Goal: Communication & Community: Answer question/provide support

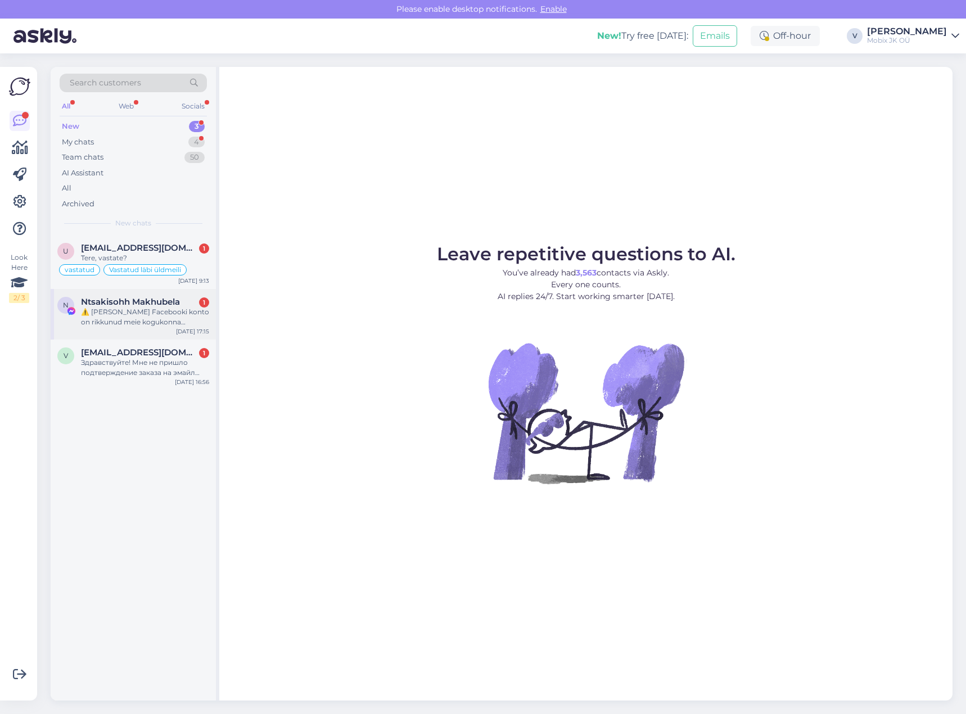
click at [161, 315] on div "⚠️ [PERSON_NAME] Facebooki konto on rikkunud meie kogukonna standardeid. Meie s…" at bounding box center [145, 317] width 128 height 20
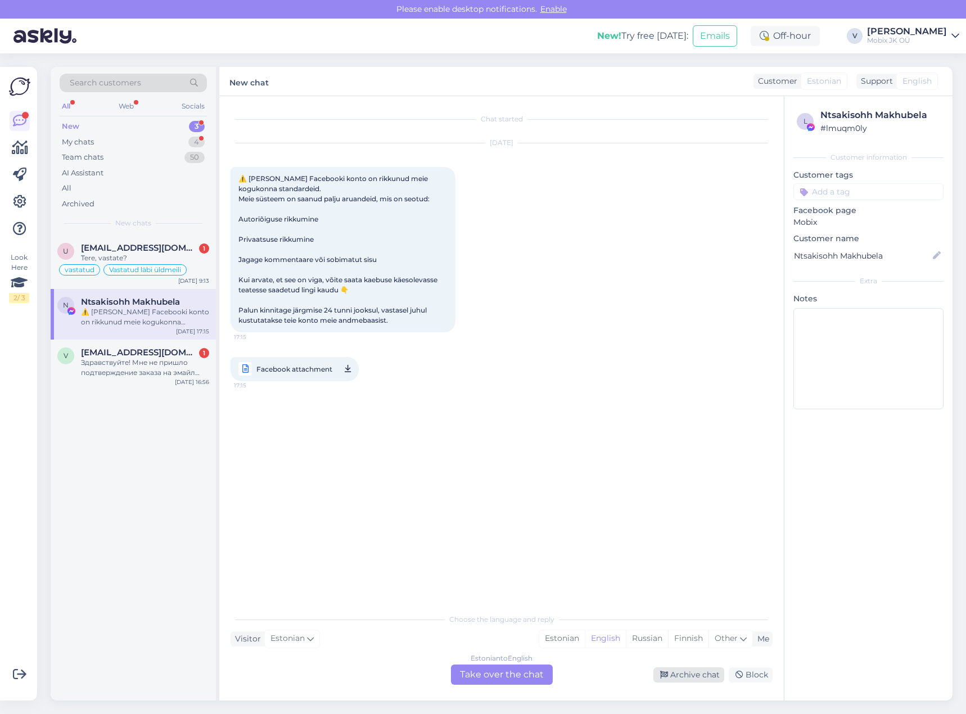
click at [688, 675] on div "Archive chat" at bounding box center [688, 674] width 71 height 15
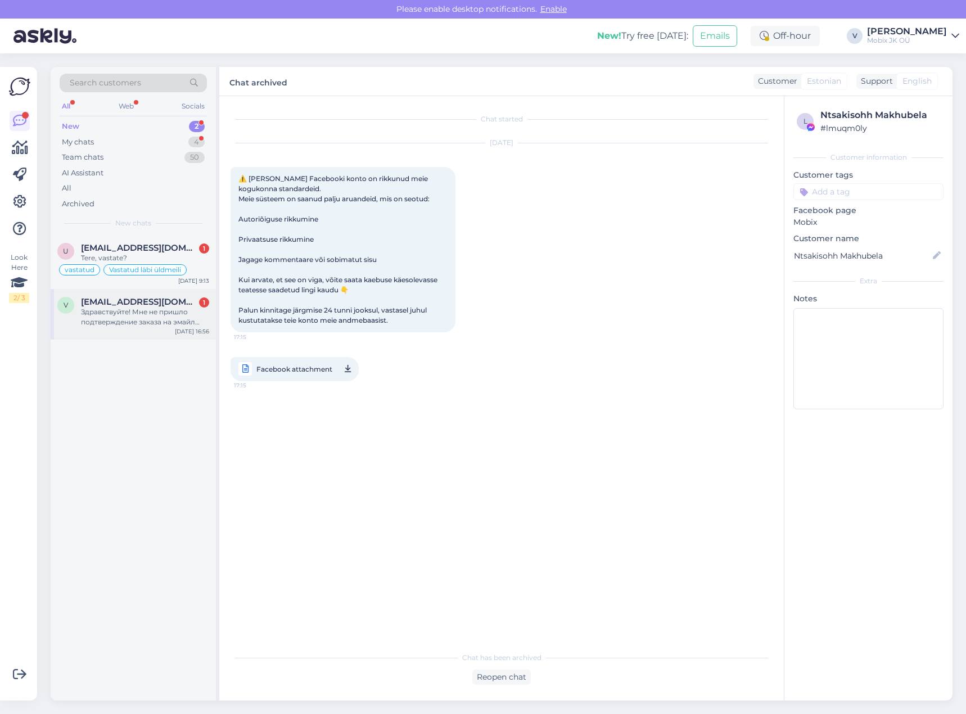
click at [169, 318] on div "Здравствуйте! Мне не пришло подтверждение заказа на эмайл номер теллимуса #2443…" at bounding box center [145, 317] width 128 height 20
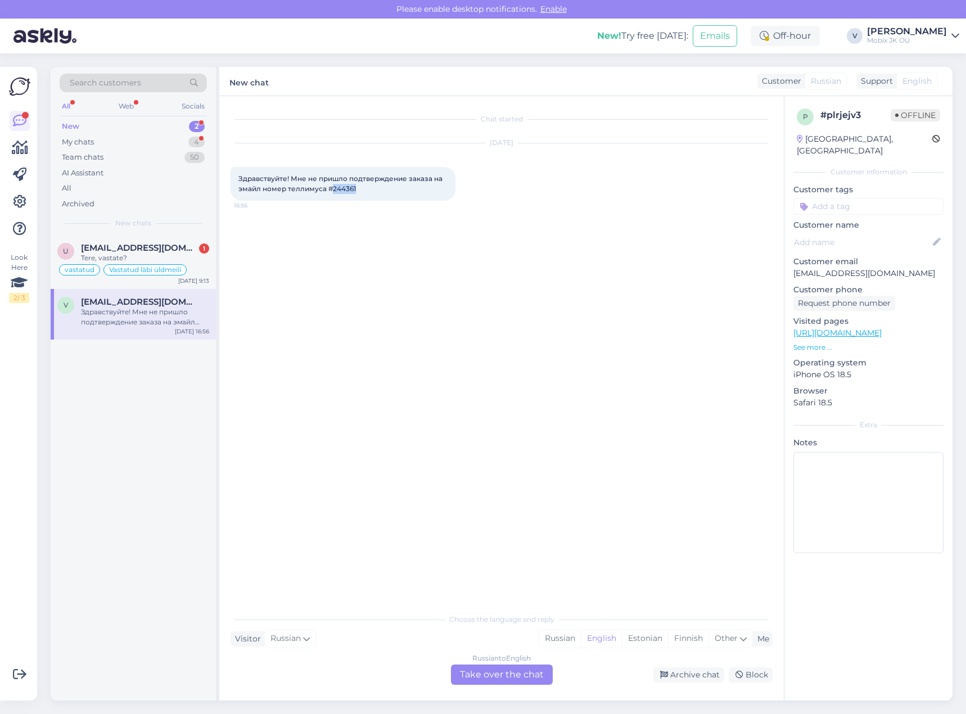
drag, startPoint x: 331, startPoint y: 187, endPoint x: 367, endPoint y: 192, distance: 36.3
click at [359, 188] on div "Здравствуйте! Мне не пришло подтверждение заказа на эмайл номер теллимуса #2443…" at bounding box center [343, 184] width 225 height 34
copy span "244361"
click at [560, 631] on div "Russian" at bounding box center [560, 638] width 42 height 17
click at [533, 673] on div "Russian to Russian Take over the chat" at bounding box center [502, 675] width 102 height 20
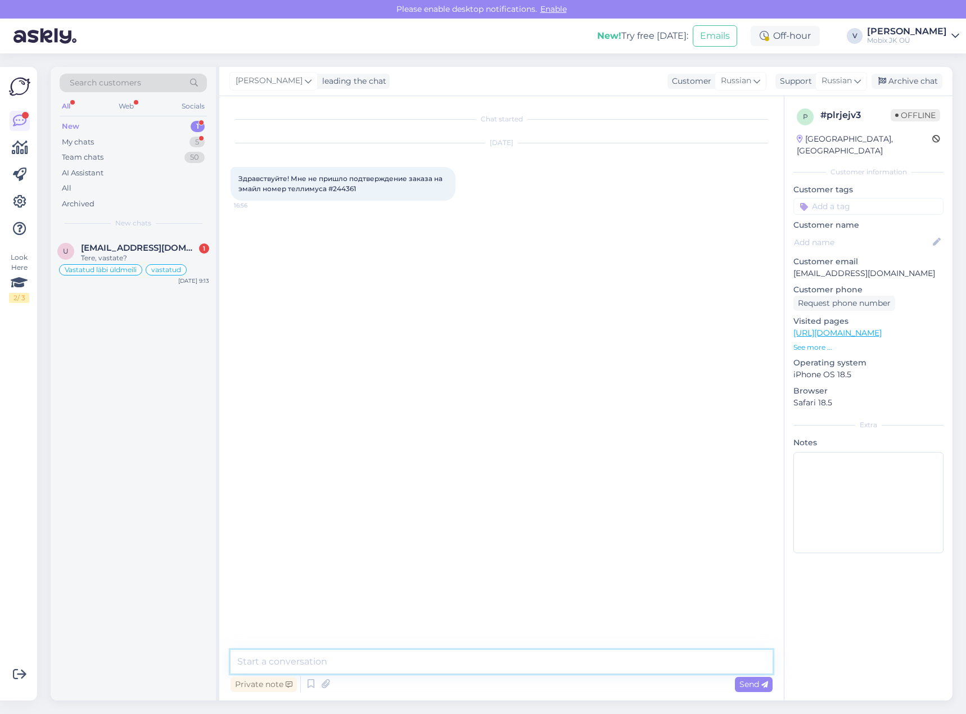
click at [524, 664] on textarea at bounding box center [502, 662] width 542 height 24
type textarea "Здравствуйте! Ваш заказ уже [DATE] был отправлен к Вам в почтовый автомат!"
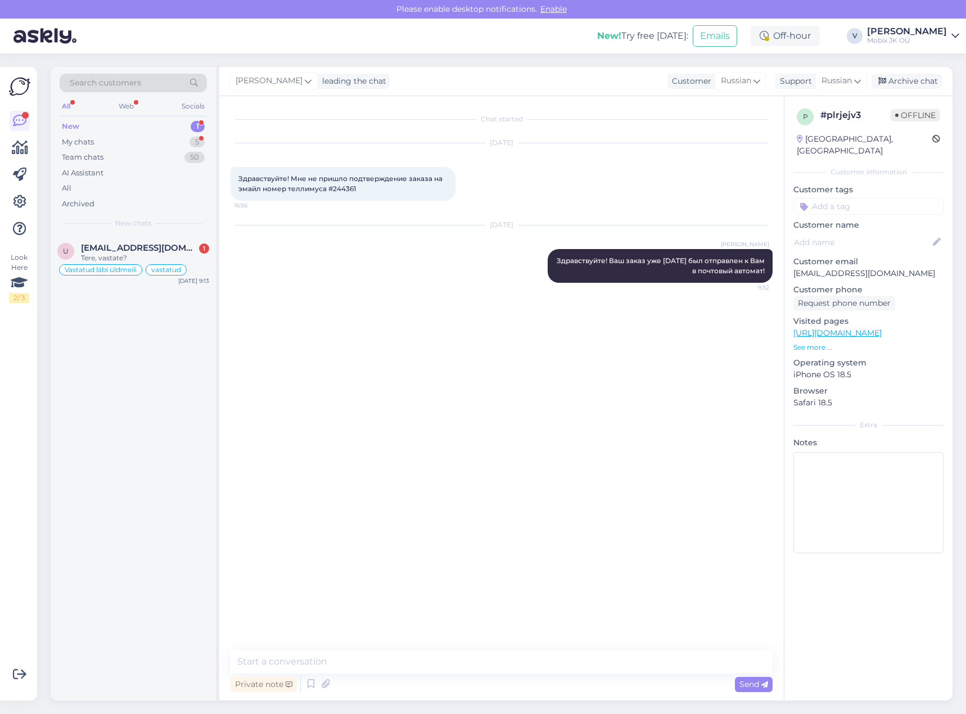
click at [868, 198] on input at bounding box center [868, 206] width 150 height 17
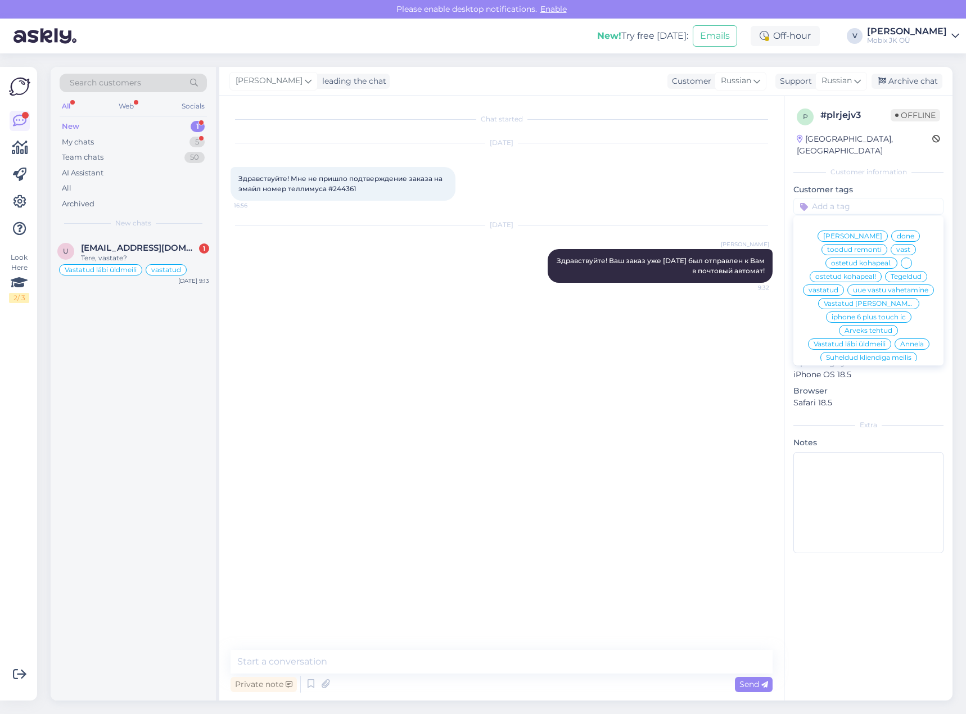
click at [838, 287] on span "vastatud" at bounding box center [824, 290] width 30 height 7
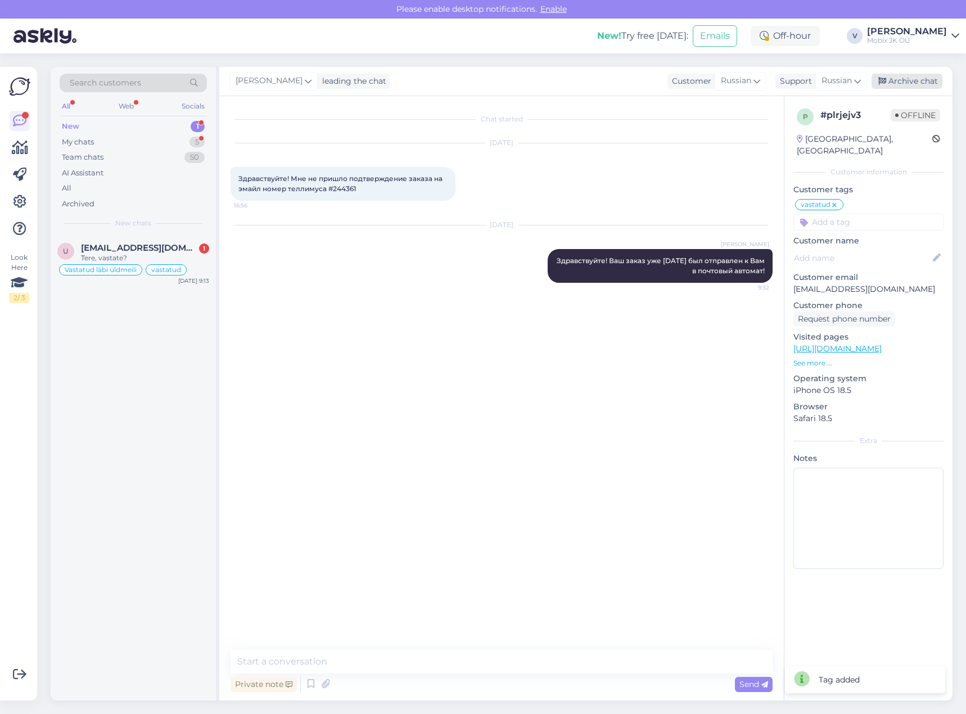
click at [919, 79] on div "Archive chat" at bounding box center [907, 81] width 71 height 15
